Goal: Information Seeking & Learning: Learn about a topic

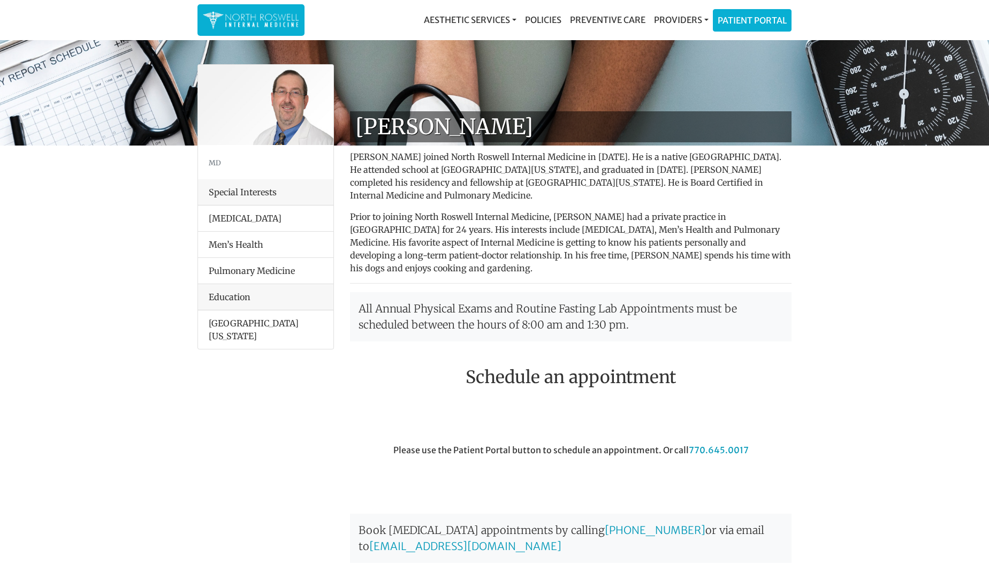
click at [369, 158] on p "Dr. George Kanes joined North Roswell Internal Medicine in 2014. He is a native…" at bounding box center [570, 175] width 441 height 51
drag, startPoint x: 369, startPoint y: 158, endPoint x: 406, endPoint y: 156, distance: 37.5
click at [406, 156] on p "Dr. George Kanes joined North Roswell Internal Medicine in 2014. He is a native…" at bounding box center [570, 175] width 441 height 51
copy p "George Kanes"
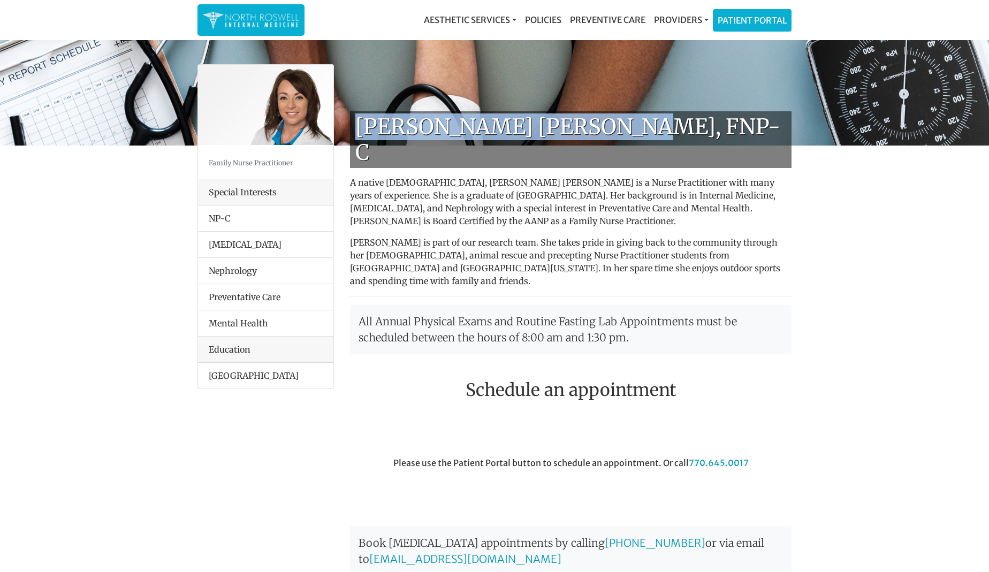
drag, startPoint x: 359, startPoint y: 126, endPoint x: 625, endPoint y: 131, distance: 266.5
click at [625, 131] on h1 "[PERSON_NAME] [PERSON_NAME], FNP-C" at bounding box center [570, 139] width 441 height 57
copy h1 "[PERSON_NAME] [PERSON_NAME], FNP-C"
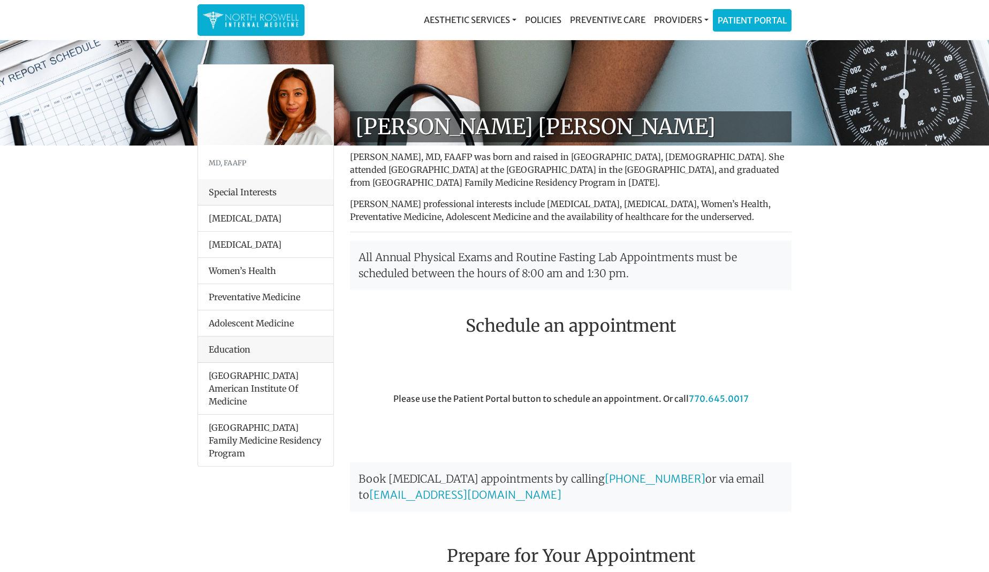
click at [366, 158] on p "Farah Mubarak Ali, MD, FAAFP was born and raised in Nairobi, Kenya. She attende…" at bounding box center [570, 169] width 441 height 39
drag, startPoint x: 366, startPoint y: 158, endPoint x: 445, endPoint y: 156, distance: 78.7
click at [445, 156] on p "Farah Mubarak Ali, MD, FAAFP was born and raised in Nairobi, Kenya. She attende…" at bounding box center [570, 169] width 441 height 39
click at [442, 155] on p "Farah Mubarak Ali, MD, FAAFP was born and raised in Nairobi, Kenya. She attende…" at bounding box center [570, 169] width 441 height 39
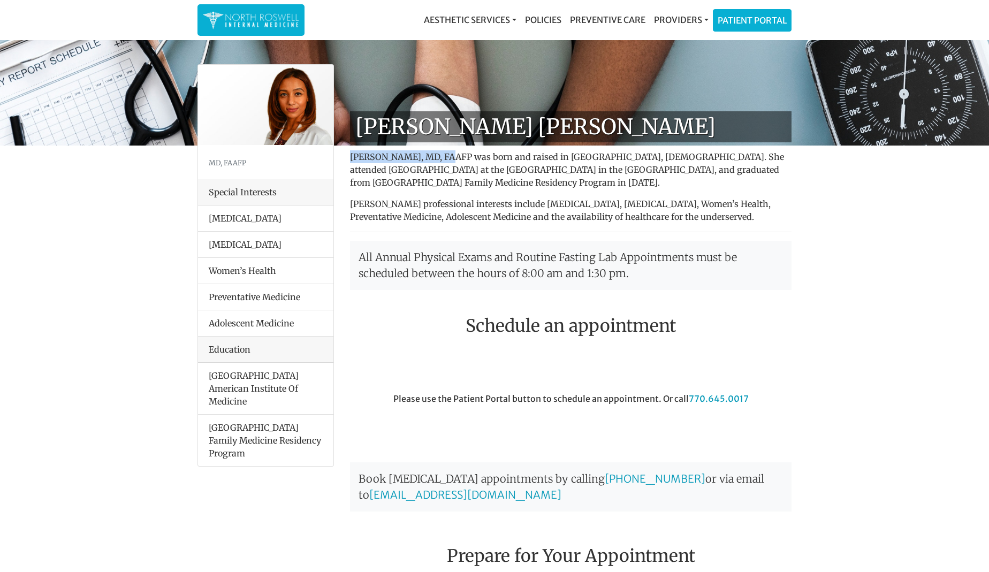
drag, startPoint x: 442, startPoint y: 155, endPoint x: 438, endPoint y: 163, distance: 8.9
click at [438, 163] on p "Farah Mubarak Ali, MD, FAAFP was born and raised in Nairobi, Kenya. She attende…" at bounding box center [570, 169] width 441 height 39
click at [439, 162] on p "Farah Mubarak Ali, MD, FAAFP was born and raised in Nairobi, Kenya. She attende…" at bounding box center [570, 169] width 441 height 39
copy p "Farah Mubarak Ali, MD"
click at [460, 162] on p "Farah Mubarak Ali, MD, FAAFP was born and raised in Nairobi, Kenya. She attende…" at bounding box center [570, 169] width 441 height 39
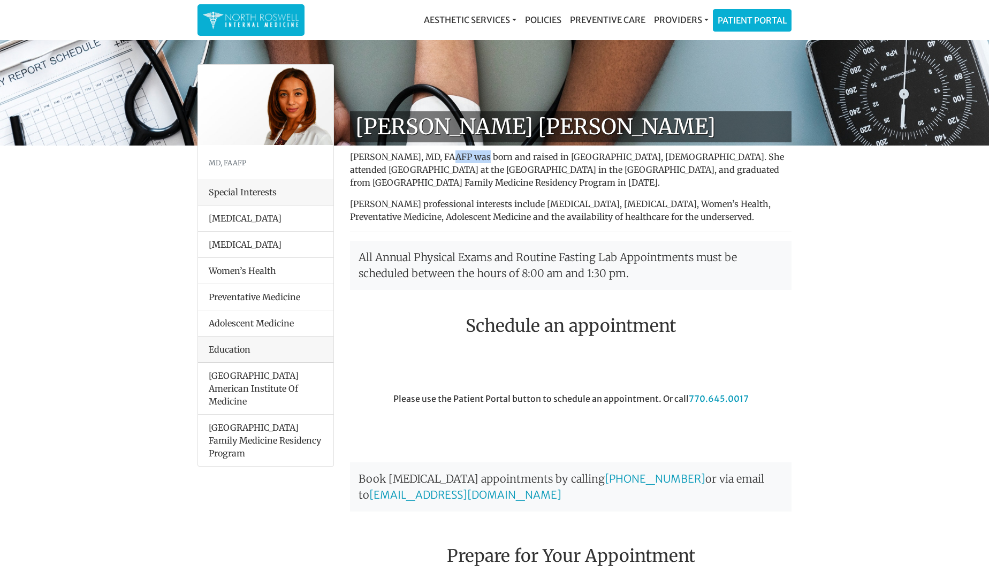
drag, startPoint x: 444, startPoint y: 156, endPoint x: 475, endPoint y: 156, distance: 31.0
click at [475, 156] on p "Farah Mubarak Ali, MD, FAAFP was born and raised in Nairobi, Kenya. She attende…" at bounding box center [570, 169] width 441 height 39
copy p ", FAAFP"
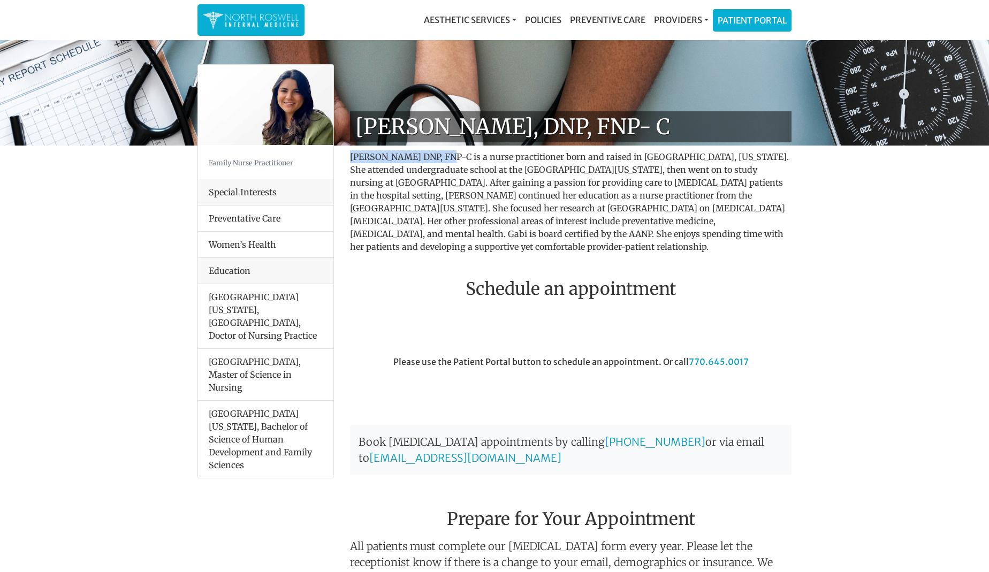
drag, startPoint x: 352, startPoint y: 156, endPoint x: 441, endPoint y: 157, distance: 89.9
click at [441, 157] on p "Gabi Clark DNP, FNP-C is a nurse practitioner born and raised in Chattanooga, T…" at bounding box center [570, 201] width 441 height 103
copy p "Gabi Clark DNP, FNP-C"
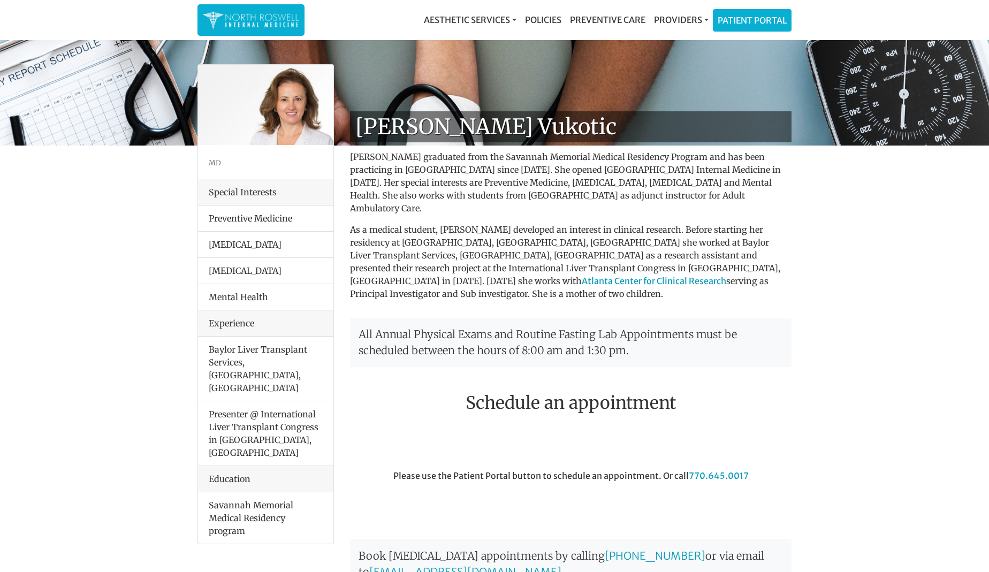
click at [379, 156] on p "[PERSON_NAME] graduated from the Savannah Memorial Medical Residency Program an…" at bounding box center [570, 182] width 441 height 64
drag, startPoint x: 379, startPoint y: 156, endPoint x: 408, endPoint y: 155, distance: 29.4
click at [408, 155] on p "[PERSON_NAME] graduated from the Savannah Memorial Medical Residency Program an…" at bounding box center [570, 182] width 441 height 64
copy p "Goga Vukotic"
